Goal: Check status: Check status

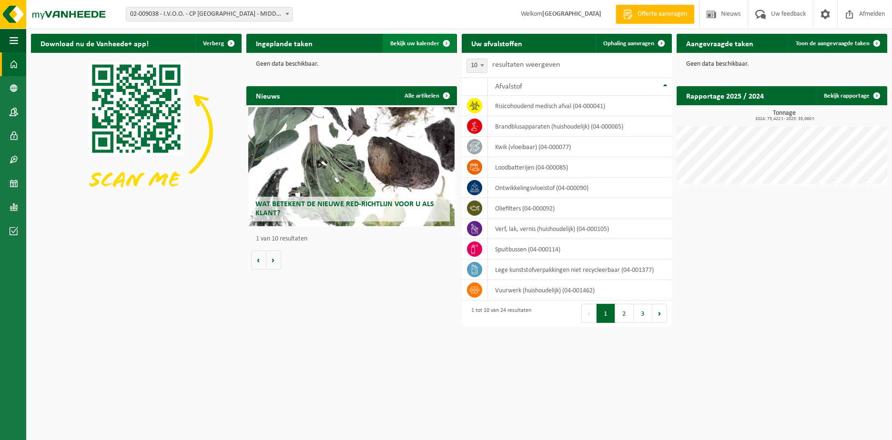
click at [411, 44] on span "Bekijk uw kalender" at bounding box center [414, 44] width 49 height 6
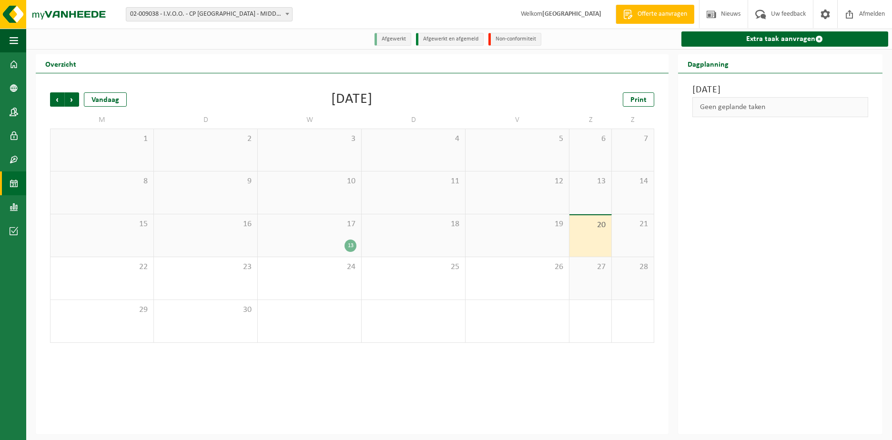
click at [335, 231] on div "17 13" at bounding box center [309, 235] width 103 height 42
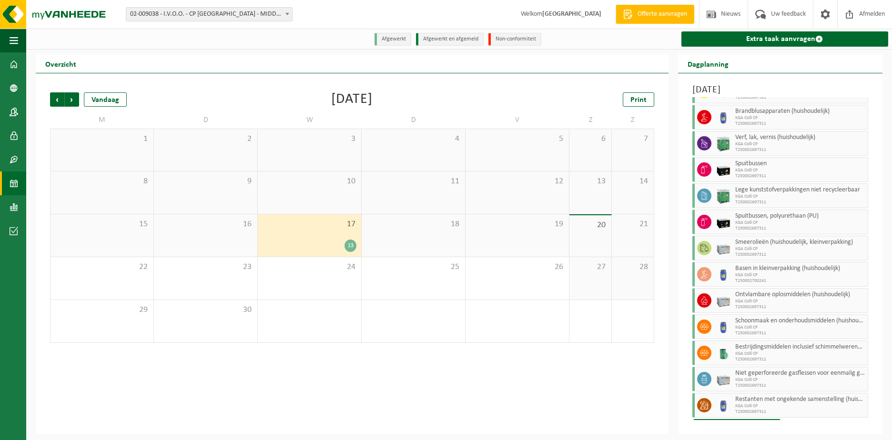
scroll to position [47, 0]
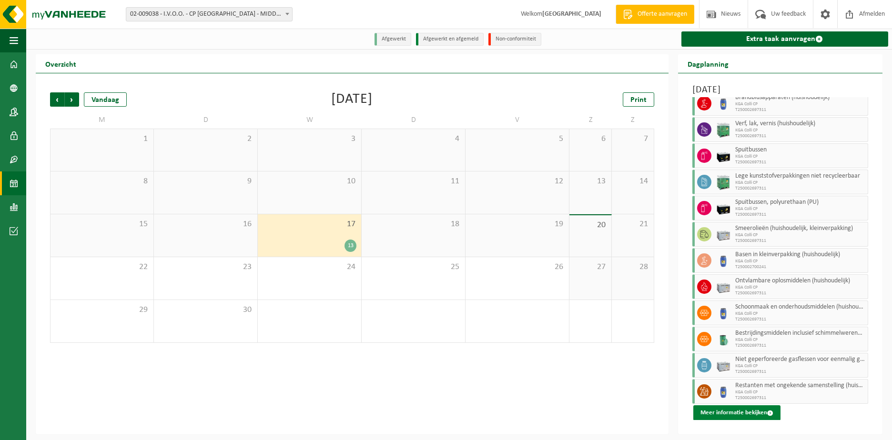
click at [723, 411] on button "Meer informatie bekijken" at bounding box center [736, 413] width 87 height 15
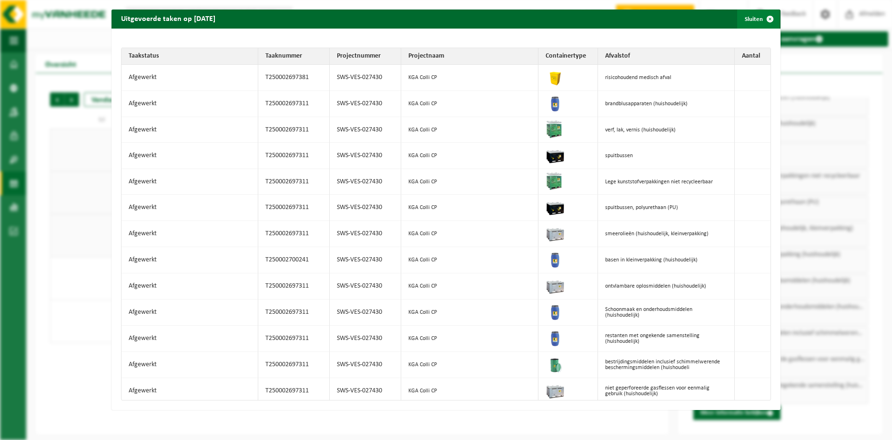
click at [762, 17] on span "button" at bounding box center [770, 19] width 19 height 19
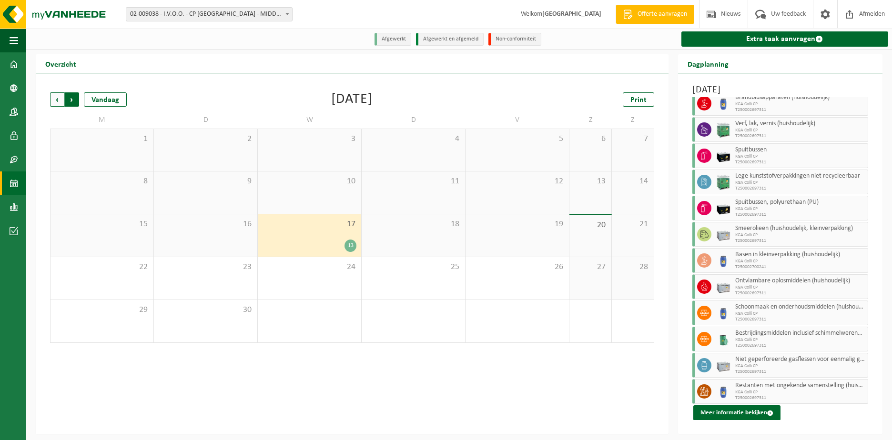
click at [57, 100] on span "Vorige" at bounding box center [57, 99] width 14 height 14
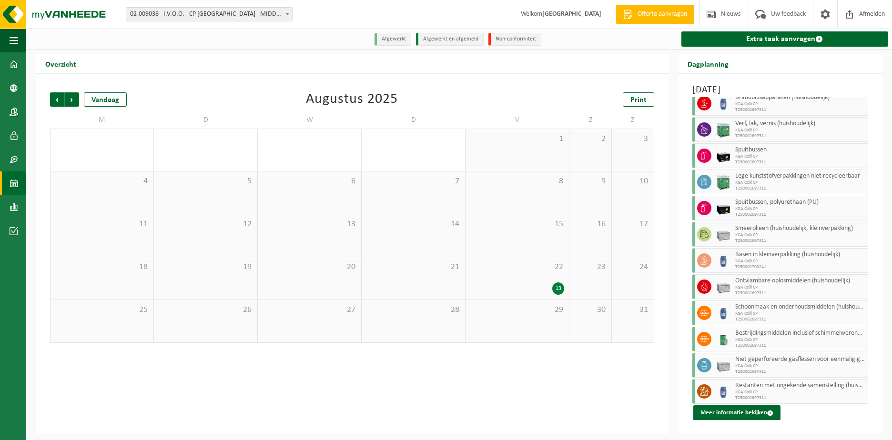
click at [527, 280] on div "22 13" at bounding box center [517, 278] width 103 height 42
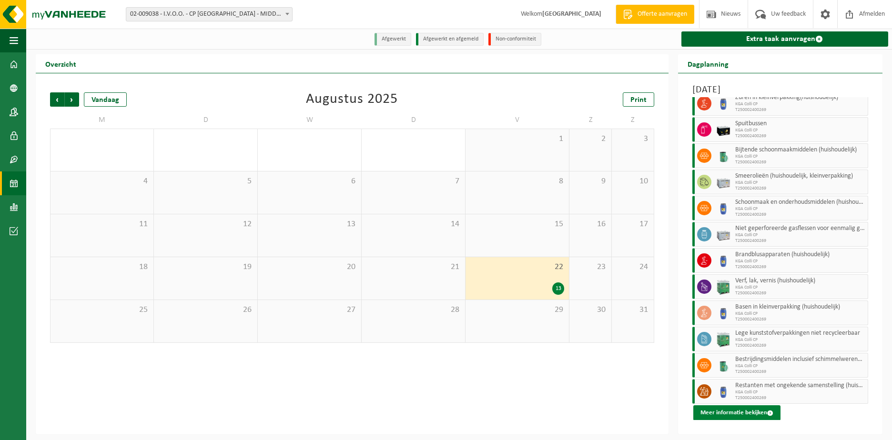
click at [729, 411] on button "Meer informatie bekijken" at bounding box center [736, 413] width 87 height 15
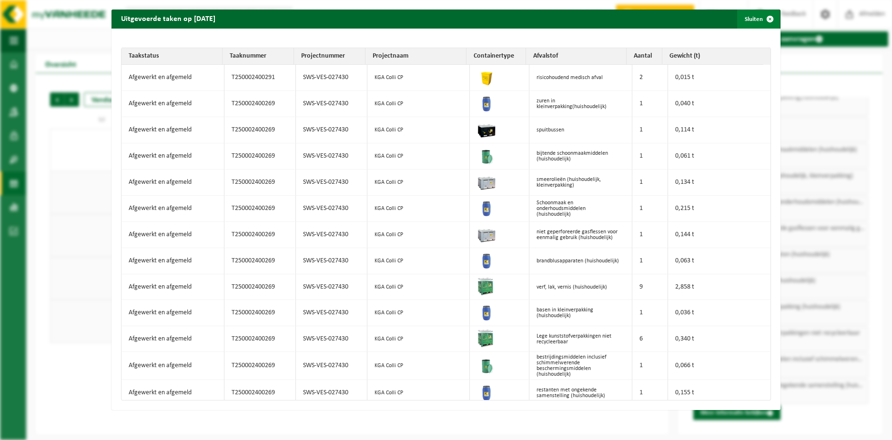
click at [764, 19] on span "button" at bounding box center [770, 19] width 19 height 19
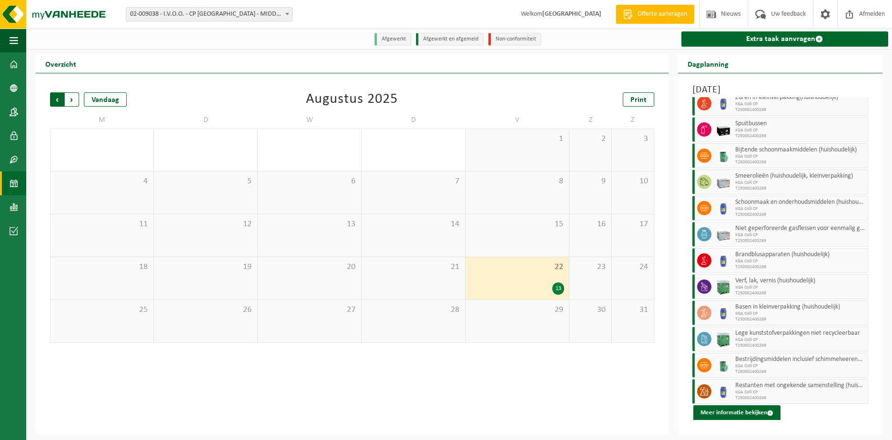
click at [72, 102] on span "Volgende" at bounding box center [72, 99] width 14 height 14
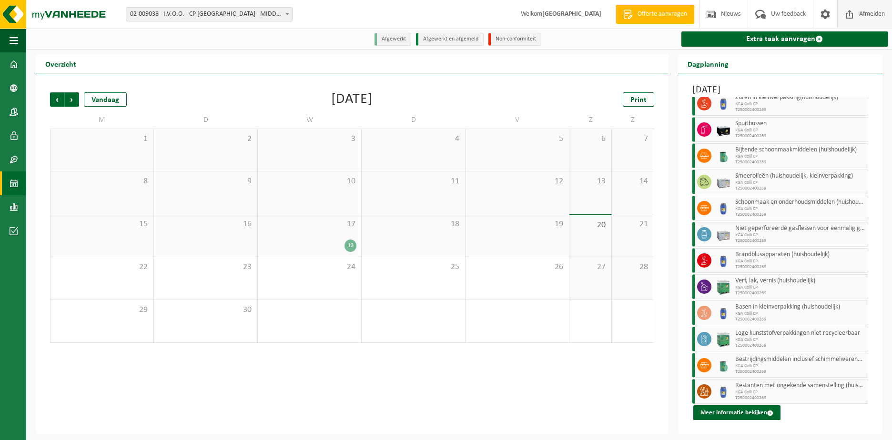
click at [866, 17] on span "Afmelden" at bounding box center [872, 14] width 30 height 28
